Goal: Task Accomplishment & Management: Manage account settings

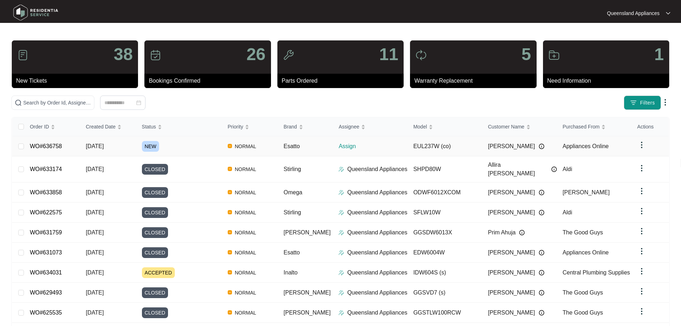
click at [194, 142] on div "NEW" at bounding box center [182, 146] width 80 height 11
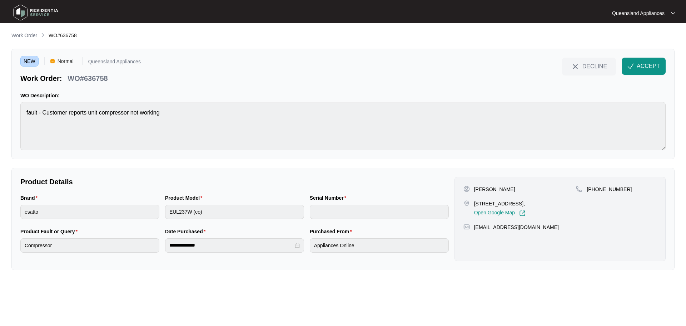
drag, startPoint x: 475, startPoint y: 203, endPoint x: 555, endPoint y: 205, distance: 80.5
click at [526, 205] on p "[STREET_ADDRESS]," at bounding box center [499, 203] width 51 height 7
copy p "[STREET_ADDRESS]"
click at [93, 81] on p "WO#636758" at bounding box center [88, 78] width 40 height 10
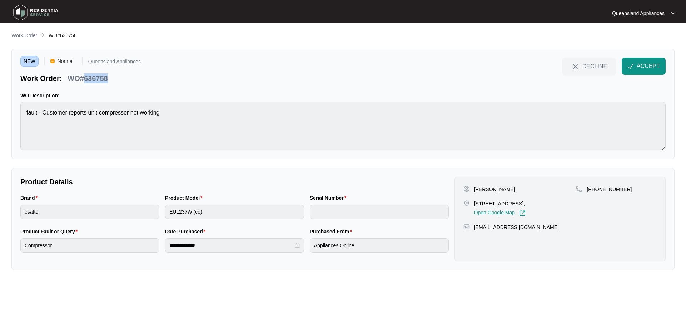
copy p "636758"
drag, startPoint x: 625, startPoint y: 189, endPoint x: 598, endPoint y: 190, distance: 27.2
click at [598, 190] on div "[PHONE_NUMBER]" at bounding box center [616, 188] width 81 height 7
copy p "00977544"
click at [91, 78] on p "WO#636758" at bounding box center [88, 78] width 40 height 10
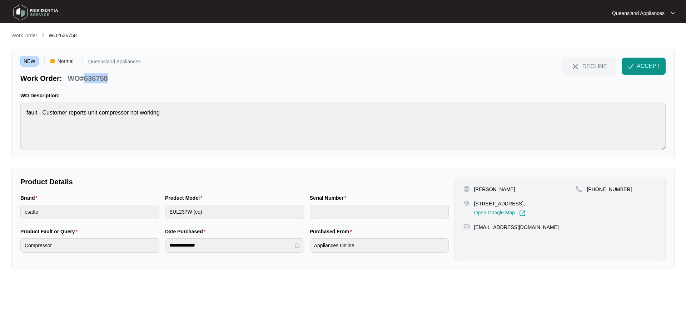
click at [91, 78] on p "WO#636758" at bounding box center [88, 78] width 40 height 10
click at [653, 67] on span "ACCEPT" at bounding box center [648, 66] width 23 height 9
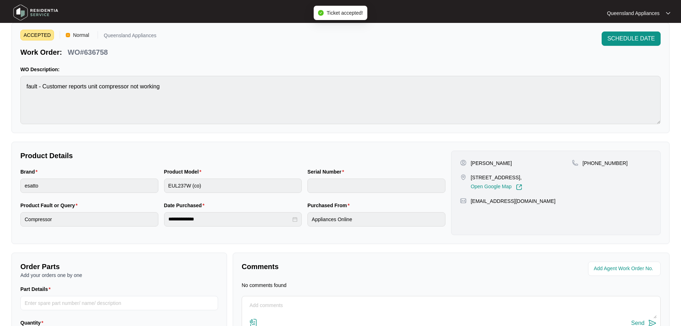
scroll to position [81, 0]
